Goal: Entertainment & Leisure: Consume media (video, audio)

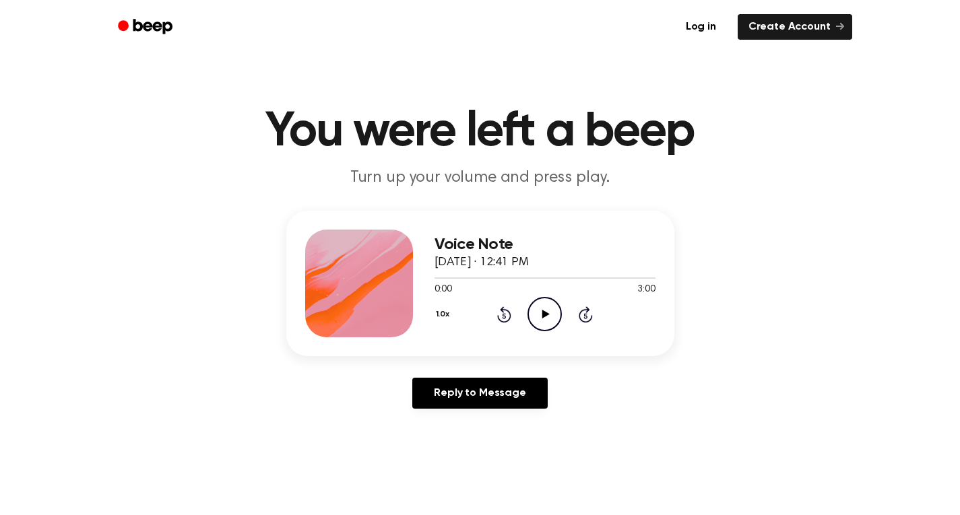
click at [546, 310] on icon "Play Audio" at bounding box center [544, 314] width 34 height 34
click at [558, 310] on icon "Pause Audio" at bounding box center [544, 314] width 34 height 34
click at [546, 305] on icon "Play Audio" at bounding box center [544, 314] width 34 height 34
click at [539, 317] on icon "Pause Audio" at bounding box center [544, 314] width 34 height 34
click at [553, 315] on icon "Play Audio" at bounding box center [544, 314] width 34 height 34
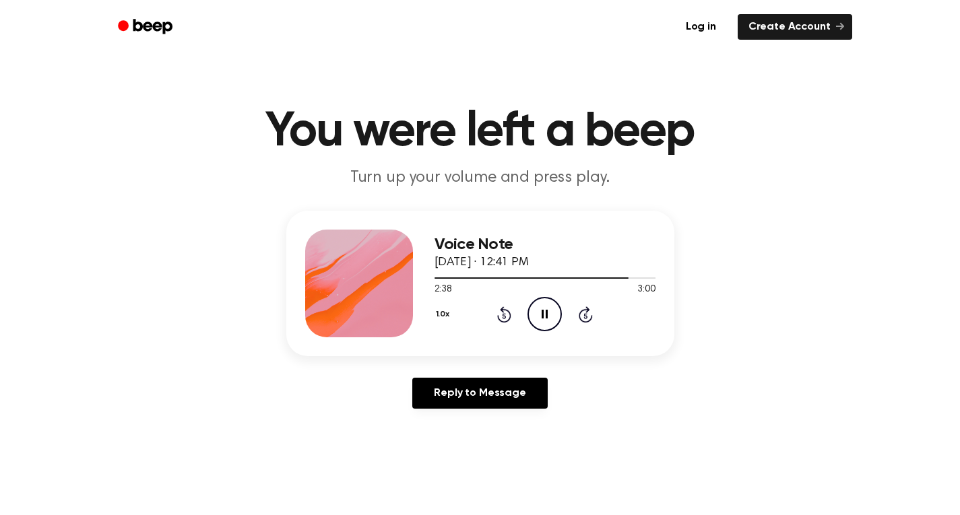
click at [541, 323] on icon "Pause Audio" at bounding box center [544, 314] width 34 height 34
click at [548, 309] on icon "Play Audio" at bounding box center [544, 314] width 34 height 34
click at [545, 318] on icon "Pause Audio" at bounding box center [544, 314] width 34 height 34
click at [543, 306] on icon "Play Audio" at bounding box center [544, 314] width 34 height 34
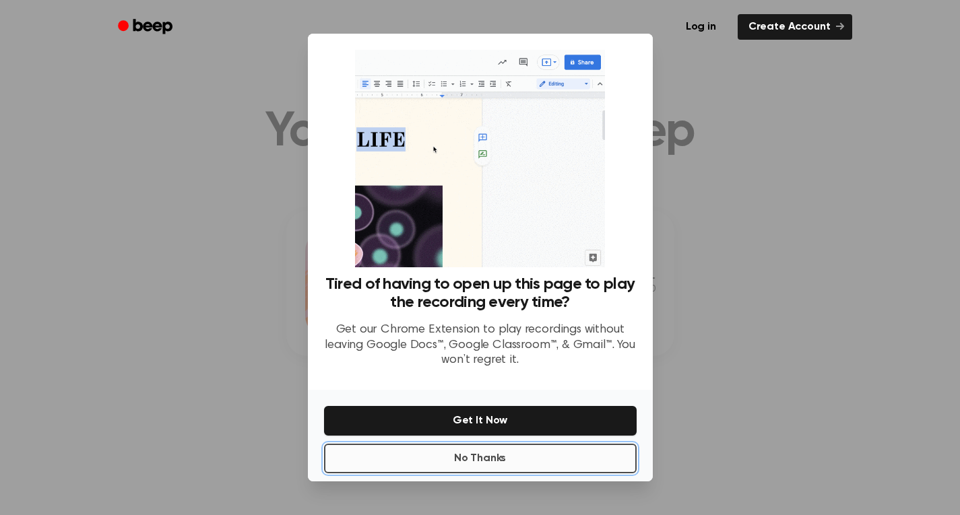
click at [522, 459] on button "No Thanks" at bounding box center [480, 459] width 312 height 30
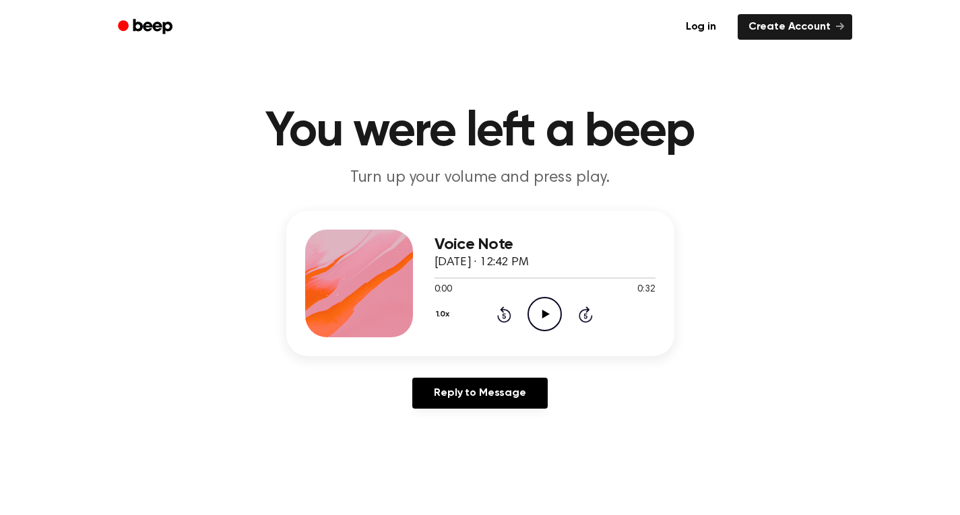
click at [542, 318] on icon at bounding box center [545, 314] width 7 height 9
